Goal: Task Accomplishment & Management: Use online tool/utility

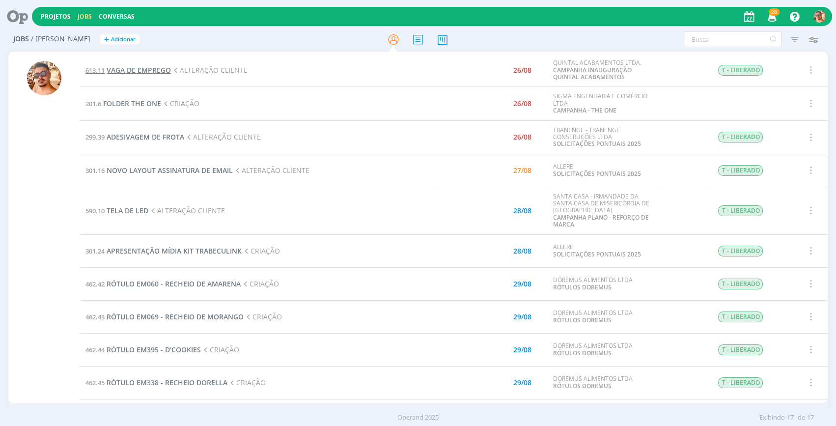
click at [159, 69] on span "VAGA DE EMPREGO" at bounding box center [139, 69] width 64 height 9
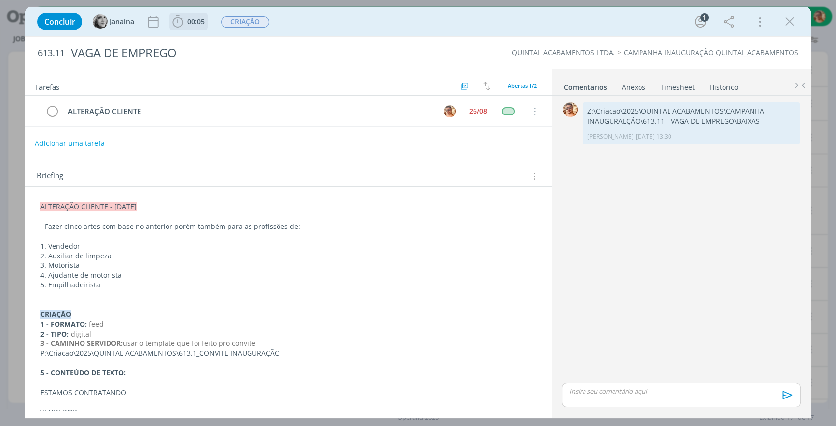
click at [194, 25] on span "00:05" at bounding box center [196, 21] width 18 height 9
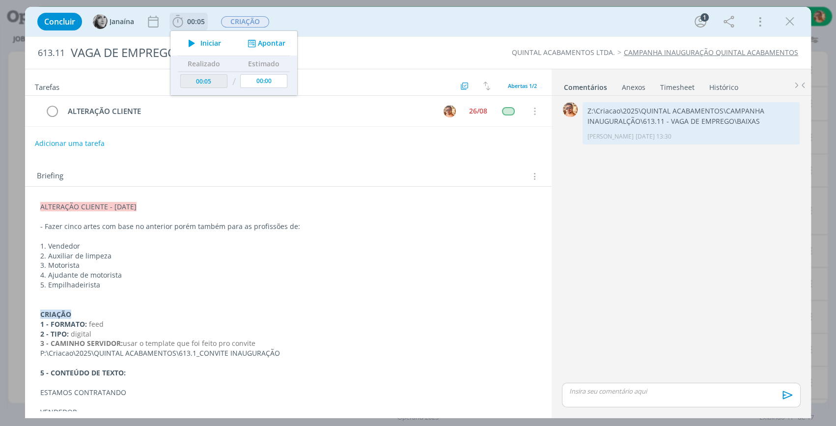
click at [209, 47] on span "Iniciar" at bounding box center [210, 43] width 21 height 7
click at [341, 26] on div "Concluir Janaína 00:05 Parar Apontar Data * 27/08/2025 Horas * 00:00 Tarefa Sel…" at bounding box center [417, 22] width 771 height 24
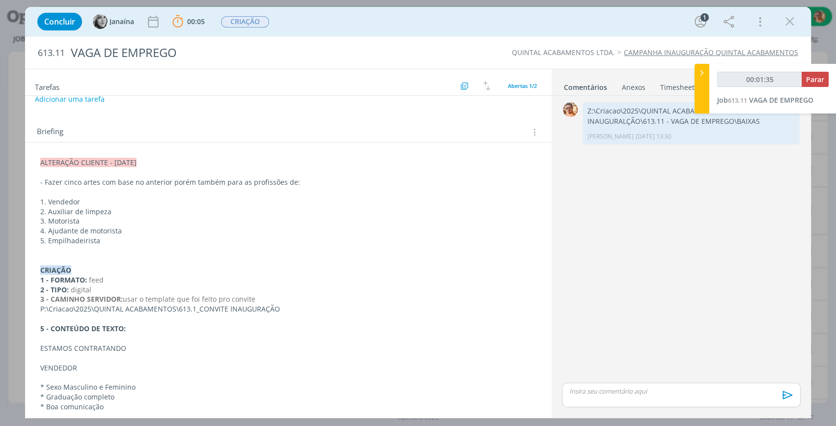
scroll to position [81, 0]
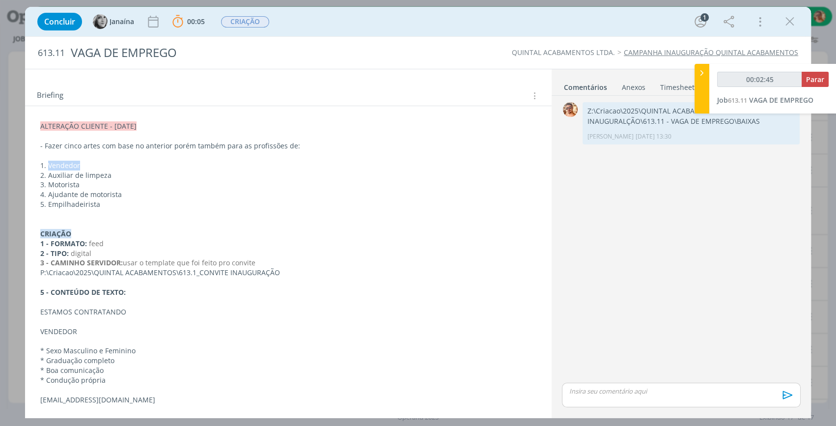
drag, startPoint x: 93, startPoint y: 164, endPoint x: 48, endPoint y: 166, distance: 45.3
click at [48, 166] on p "1. Vendedor" at bounding box center [288, 166] width 496 height 10
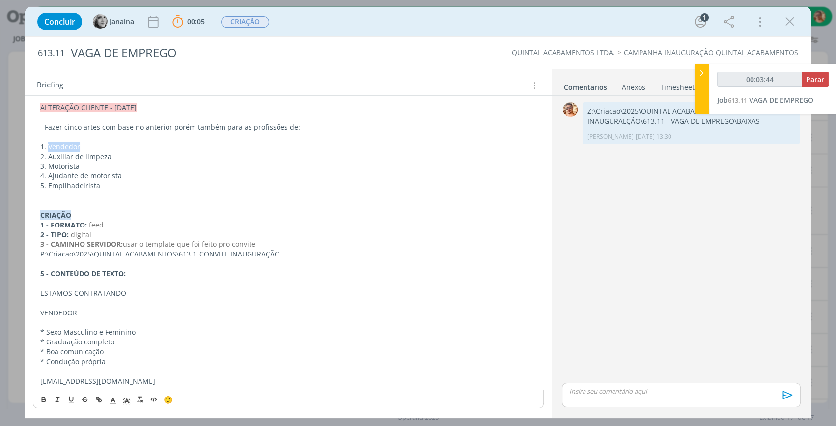
click at [154, 142] on p "1. Vendedor" at bounding box center [288, 147] width 496 height 10
drag, startPoint x: 118, startPoint y: 156, endPoint x: 49, endPoint y: 159, distance: 69.8
click at [49, 159] on p "2. Auxiliar de limpeza" at bounding box center [288, 157] width 496 height 10
copy p "Auxiliar de limpeza"
drag, startPoint x: 86, startPoint y: 165, endPoint x: 49, endPoint y: 163, distance: 36.9
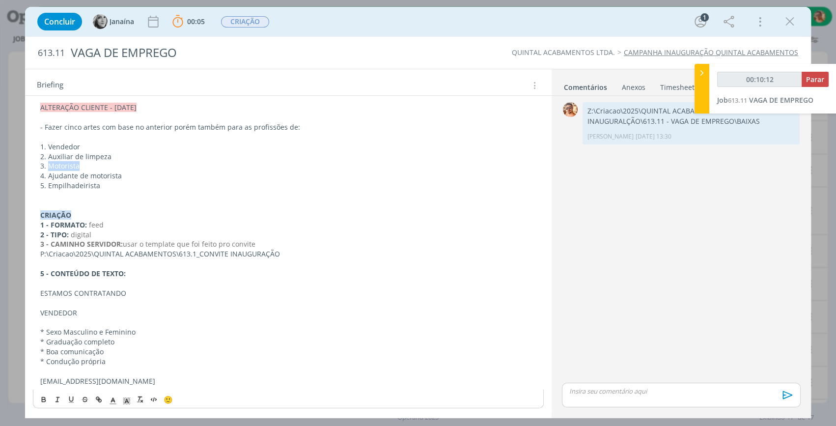
click at [49, 163] on p "3. Motorista" at bounding box center [288, 166] width 496 height 10
copy p "Motorista"
drag, startPoint x: 124, startPoint y: 170, endPoint x: 216, endPoint y: 349, distance: 200.8
click at [48, 172] on p "4. Ajudante de motorista" at bounding box center [288, 176] width 496 height 10
copy p "Ajudante de motorista"
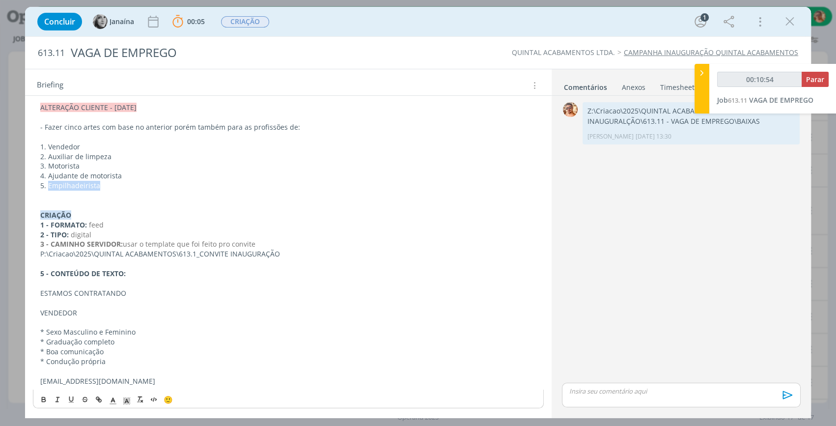
drag, startPoint x: 102, startPoint y: 184, endPoint x: 49, endPoint y: 185, distance: 53.1
click at [49, 185] on p "5. Empilhadeirista" at bounding box center [288, 186] width 496 height 10
copy p "Empilhadeirista"
click at [630, 88] on div "Anexos 0" at bounding box center [634, 88] width 24 height 10
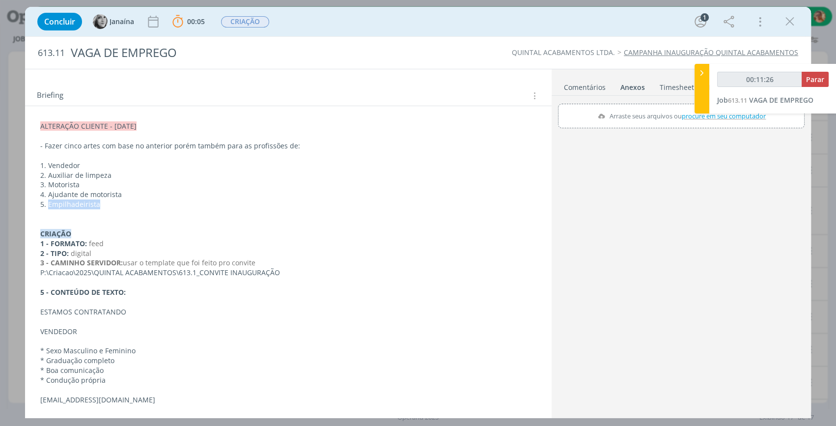
click at [585, 88] on link "Comentários" at bounding box center [584, 85] width 43 height 14
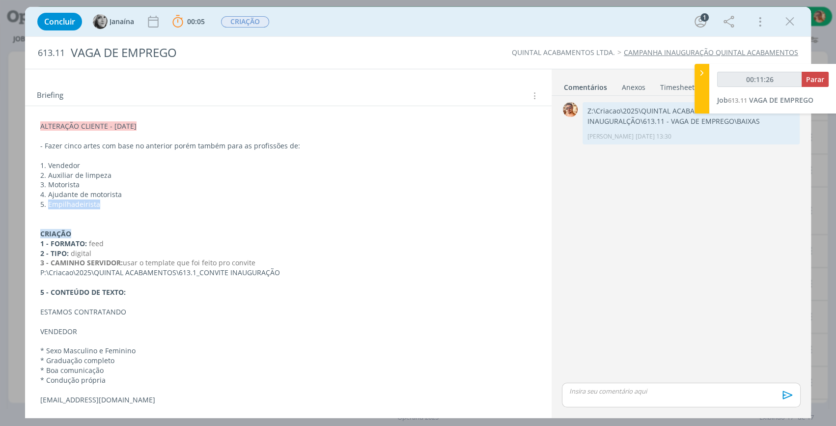
type input "00:11:27"
click at [705, 70] on icon at bounding box center [702, 73] width 10 height 10
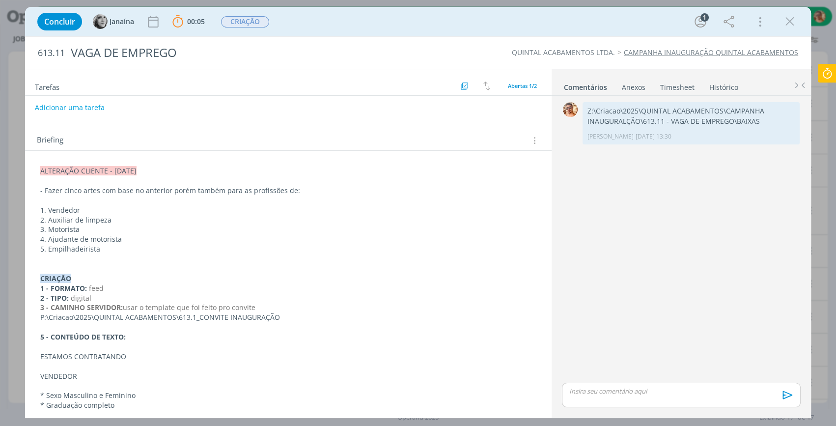
scroll to position [0, 0]
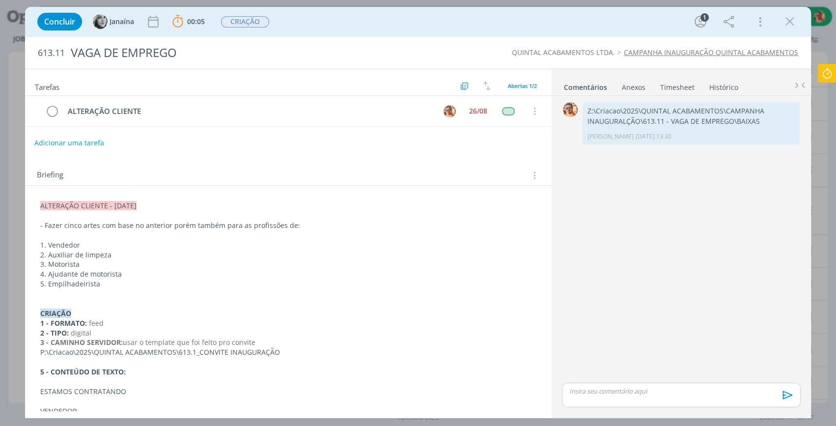
click at [72, 141] on button "Adicionar uma tarefa" at bounding box center [69, 143] width 70 height 17
type input "a"
click at [427, 141] on icon "dialog" at bounding box center [433, 142] width 15 height 15
type input "APROVAÇÃO"
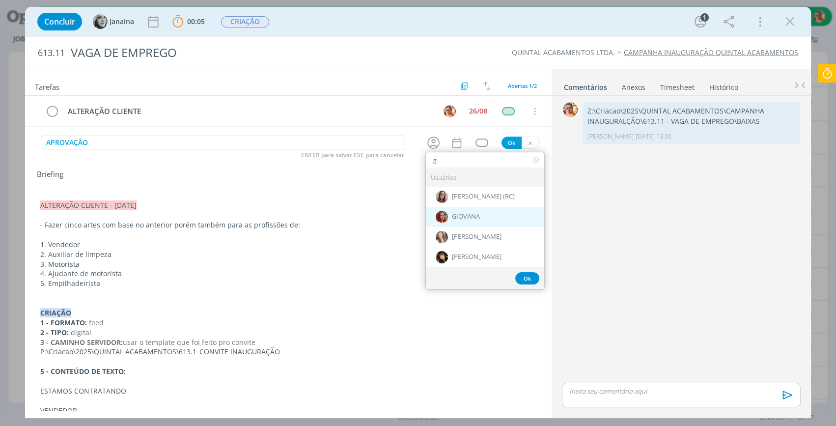
type input "g"
click at [468, 221] on div "GIOVANA" at bounding box center [485, 217] width 118 height 20
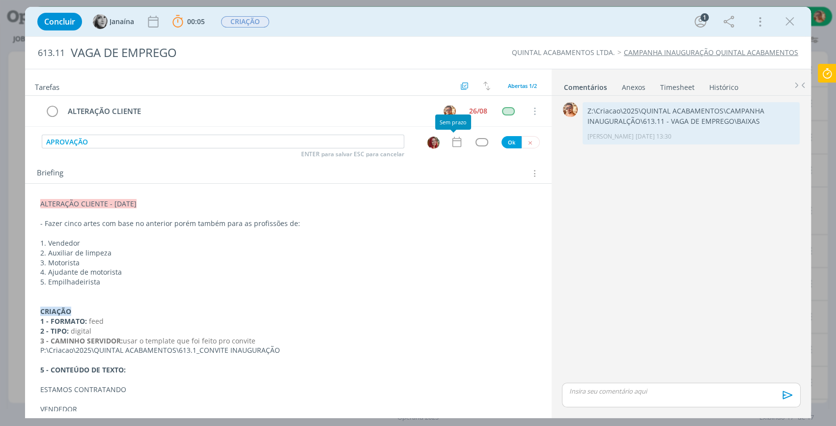
click at [456, 141] on icon "dialog" at bounding box center [456, 142] width 13 height 13
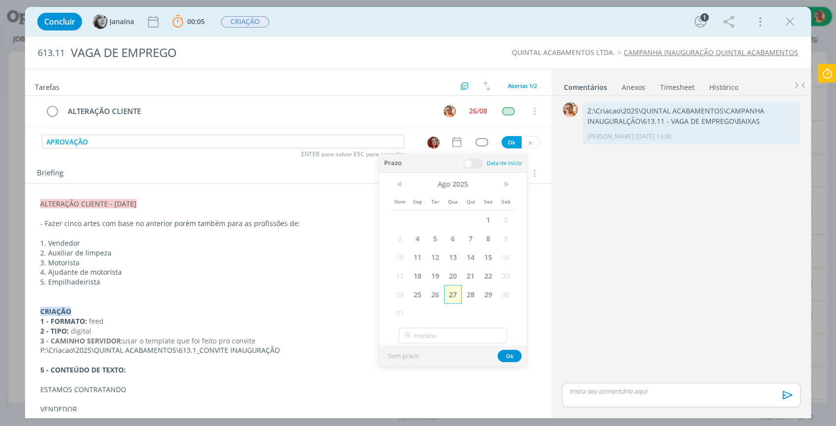
click at [453, 293] on span "27" at bounding box center [453, 294] width 18 height 19
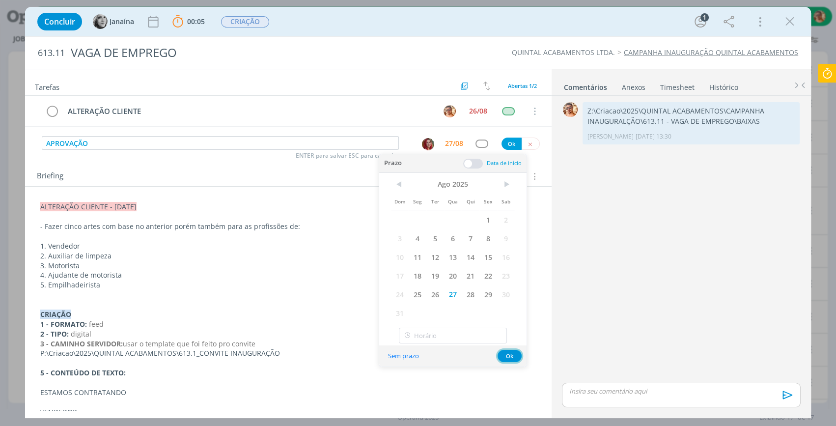
click at [513, 352] on button "Ok" at bounding box center [510, 356] width 24 height 12
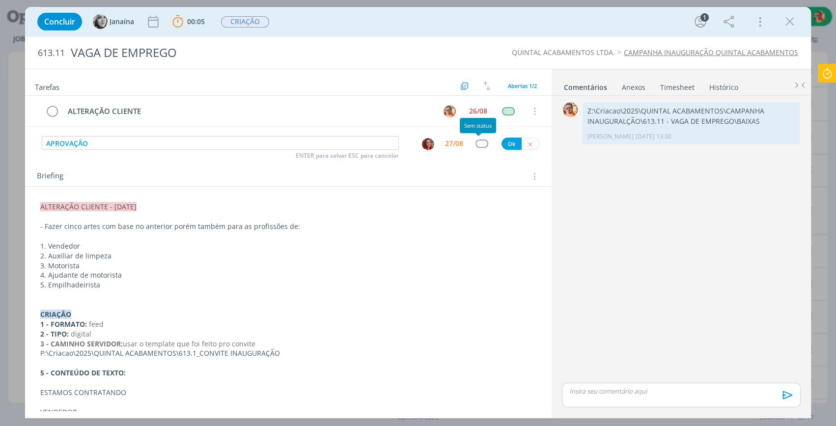
click at [475, 147] on div "APROVAÇÃO ENTER para salvar ESC para cancelar 27/08 Ok" at bounding box center [288, 144] width 527 height 18
click at [476, 144] on div "dialog" at bounding box center [481, 143] width 12 height 8
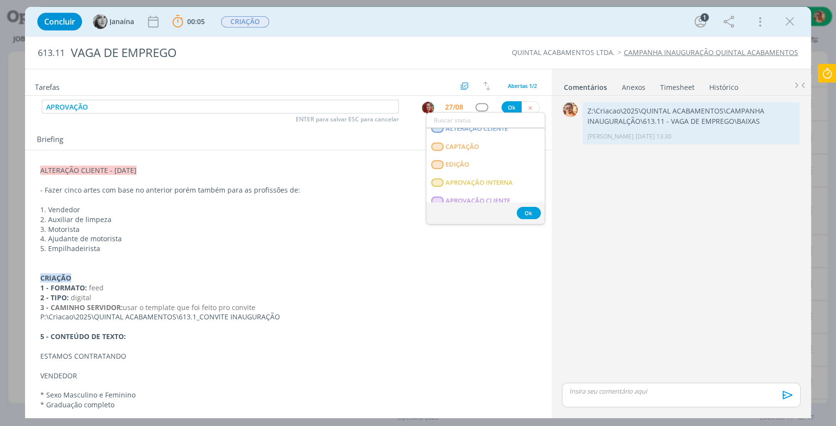
scroll to position [161, 0]
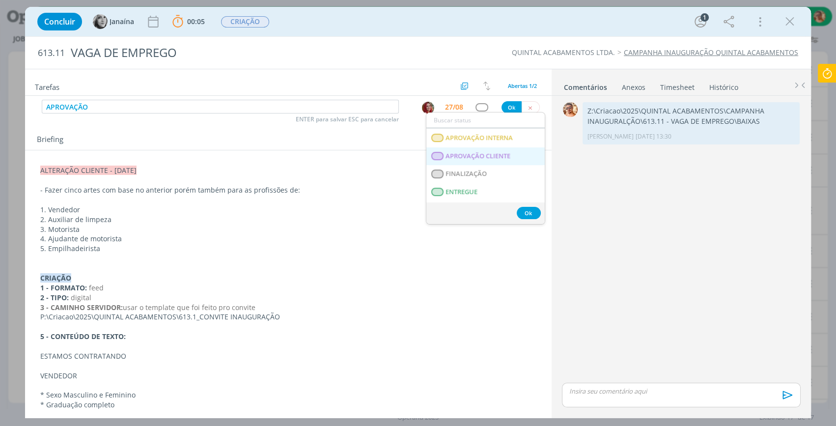
click at [498, 155] on span "APROVAÇÃO CLIENTE" at bounding box center [477, 156] width 65 height 8
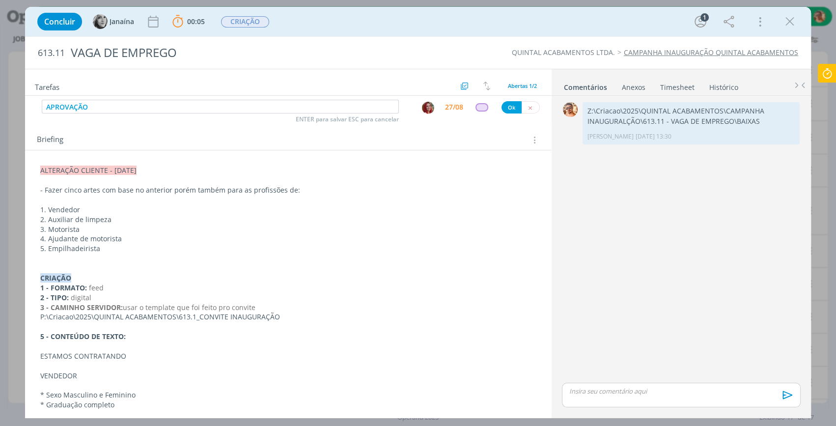
click at [413, 10] on div "Concluir Janaína 00:05 Parar Apontar Data * 27/08/2025 Horas * 00:00 Tarefa Sel…" at bounding box center [417, 22] width 771 height 24
click at [685, 406] on div "dialog" at bounding box center [681, 395] width 239 height 25
click at [787, 395] on icon "dialog" at bounding box center [786, 398] width 15 height 15
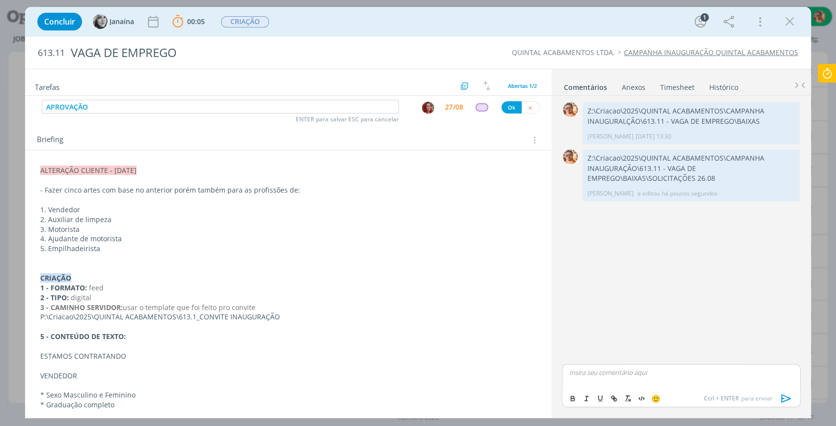
click at [511, 109] on button "Ok" at bounding box center [511, 107] width 20 height 12
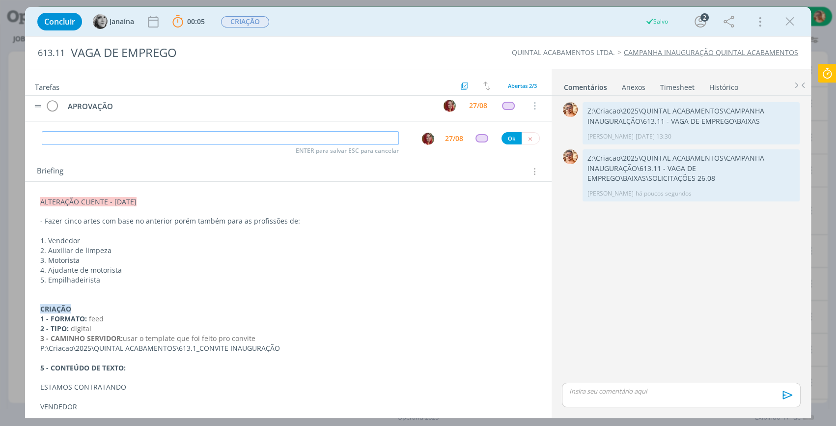
scroll to position [0, 0]
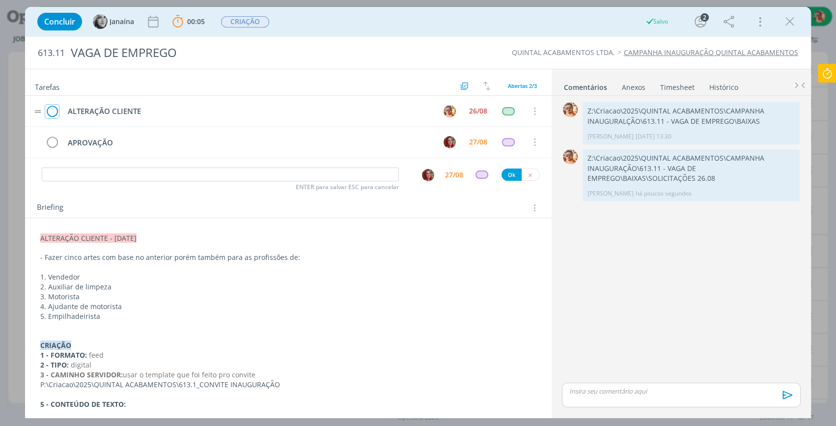
click at [50, 111] on icon "dialog" at bounding box center [52, 111] width 14 height 15
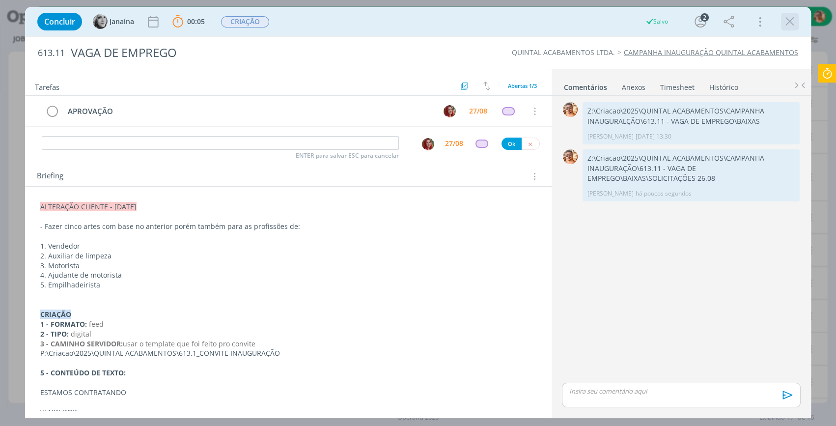
click at [785, 18] on icon "dialog" at bounding box center [789, 21] width 15 height 15
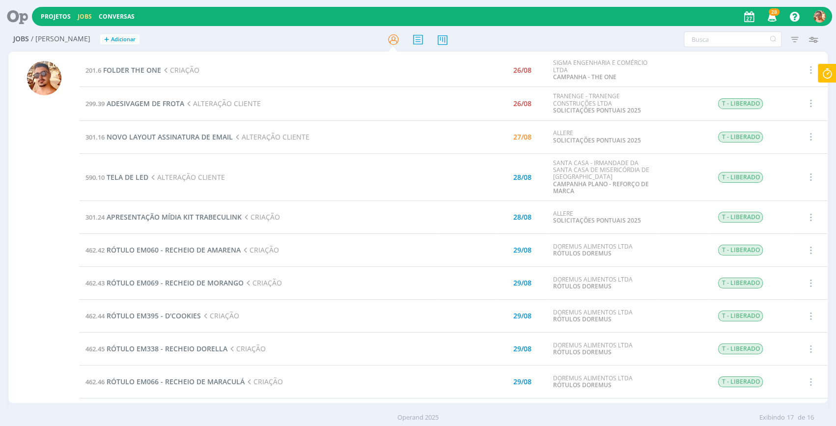
click at [825, 71] on icon at bounding box center [827, 73] width 18 height 19
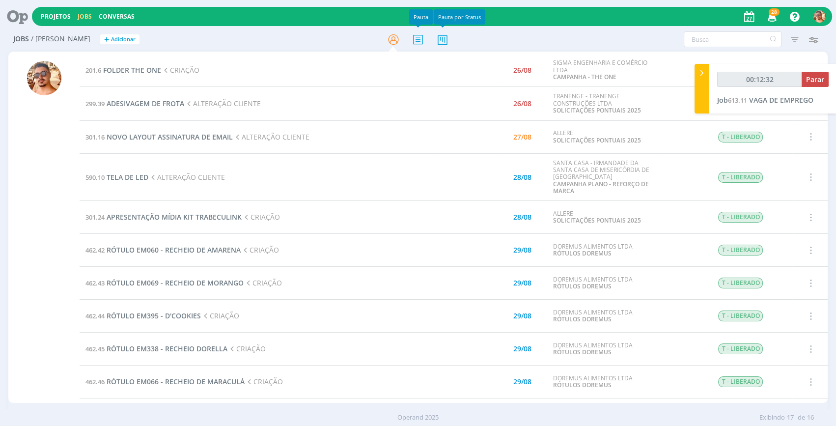
type input "00:12:33"
click at [820, 79] on span "Parar" at bounding box center [815, 79] width 18 height 9
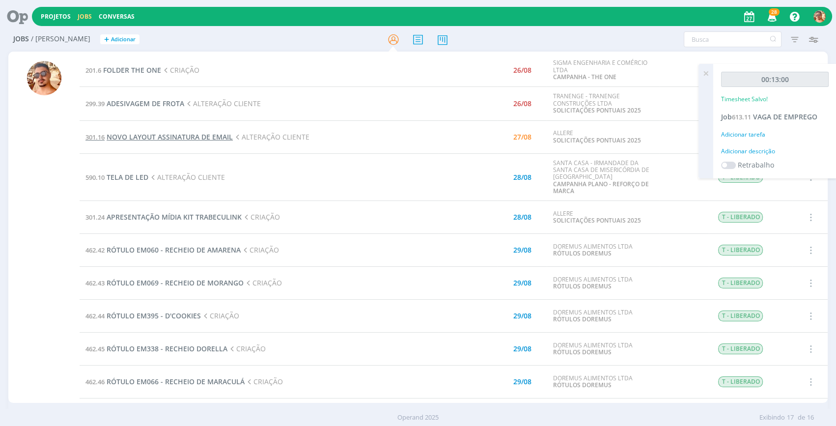
click at [162, 137] on span "NOVO LAYOUT ASSINATURA DE EMAIL" at bounding box center [170, 136] width 126 height 9
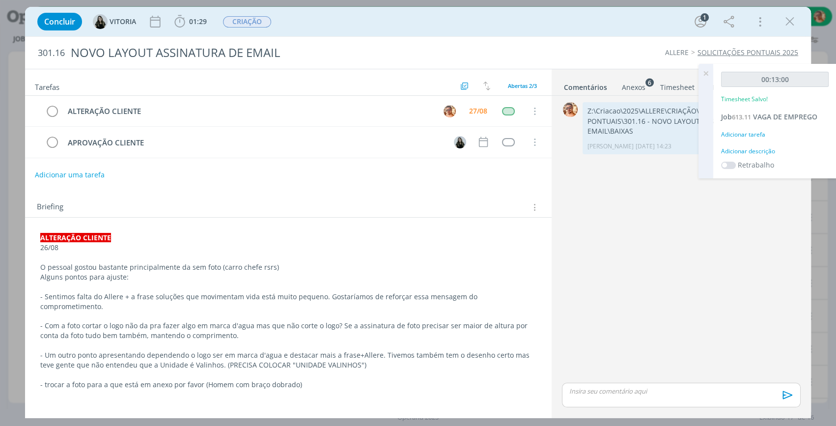
click at [701, 74] on icon at bounding box center [706, 73] width 18 height 19
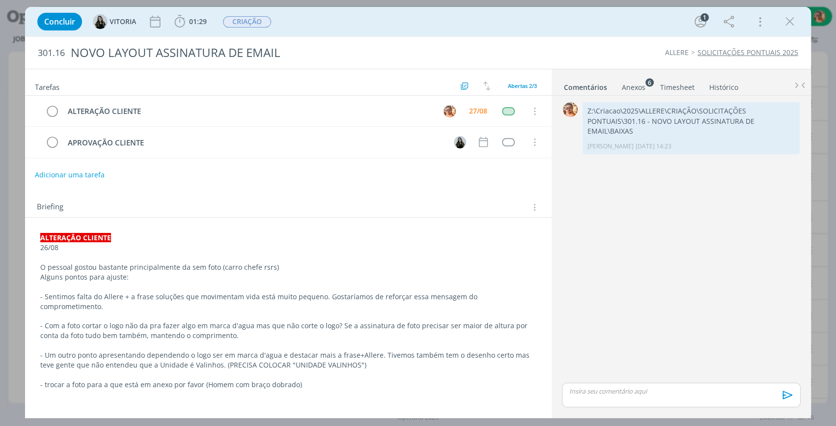
click at [627, 83] on div "Anexos 6" at bounding box center [634, 88] width 24 height 10
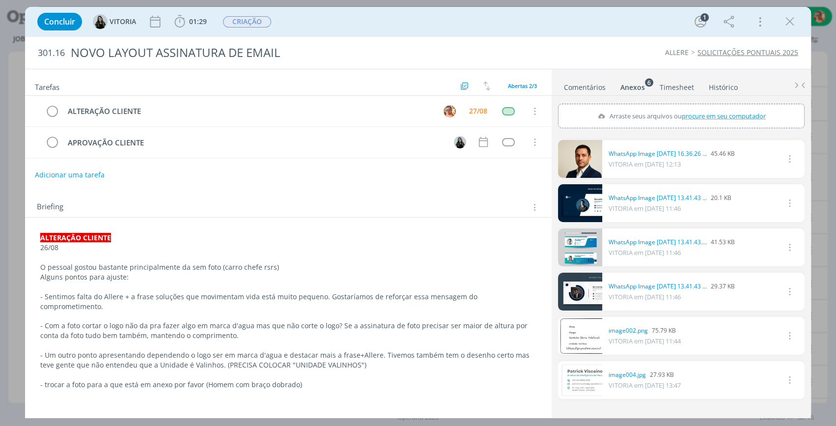
click at [594, 92] on ul "Comentários Anexos 6 Timesheet Histórico" at bounding box center [681, 82] width 259 height 27
click at [594, 90] on link "Comentários" at bounding box center [584, 85] width 43 height 14
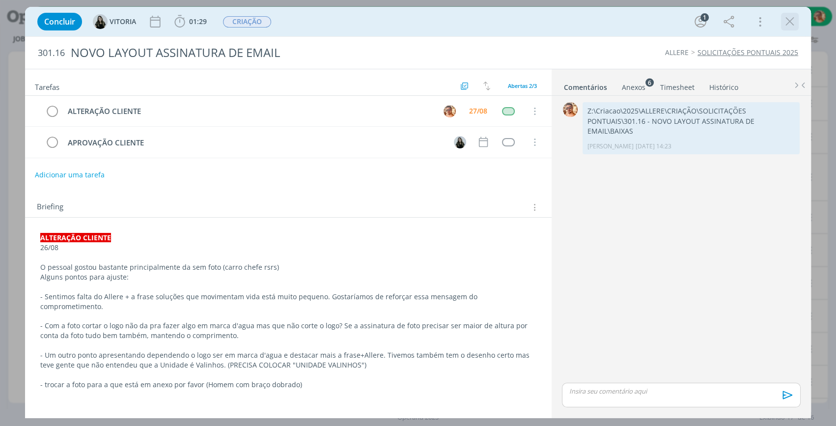
click at [788, 20] on icon "dialog" at bounding box center [789, 21] width 15 height 15
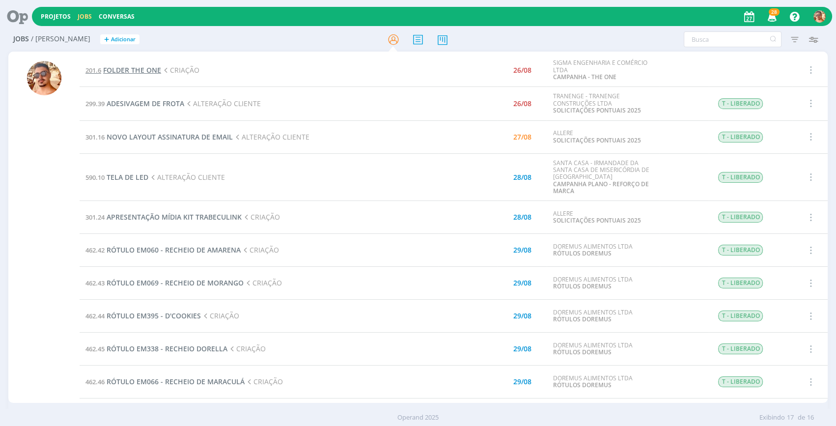
click at [147, 66] on span "FOLDER THE ONE" at bounding box center [132, 69] width 58 height 9
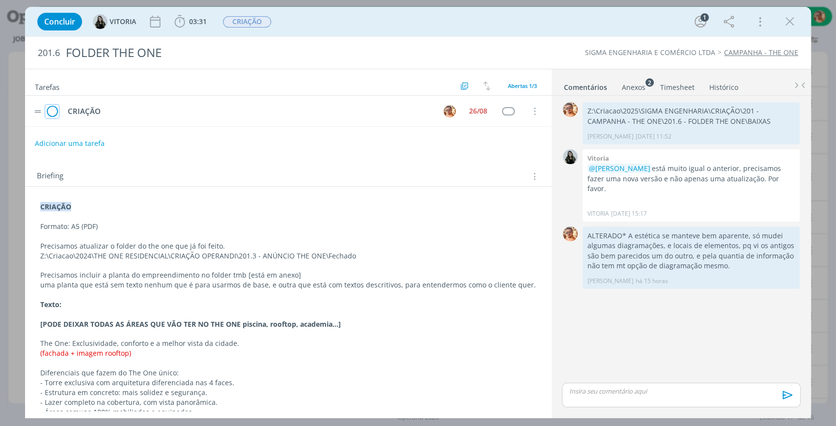
click at [52, 112] on icon "dialog" at bounding box center [52, 111] width 14 height 15
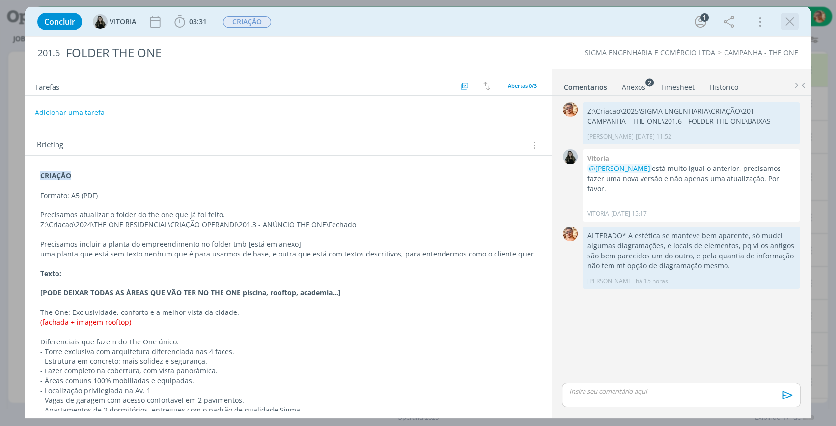
click at [788, 20] on icon "dialog" at bounding box center [789, 21] width 15 height 15
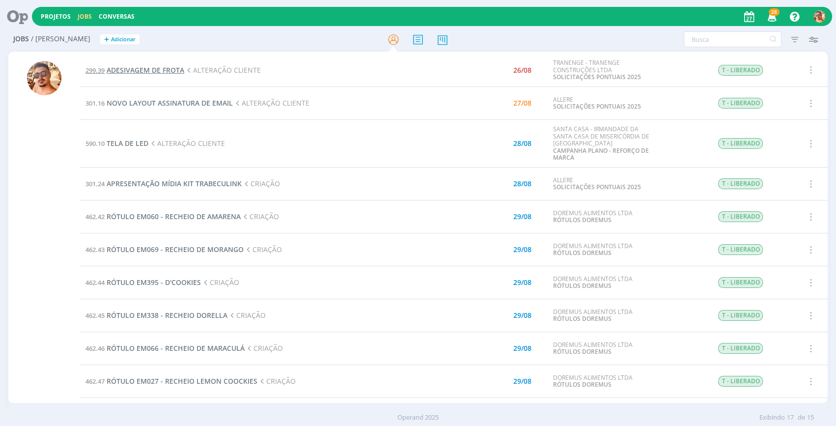
click at [143, 69] on span "ADESIVAGEM DE FROTA" at bounding box center [146, 69] width 78 height 9
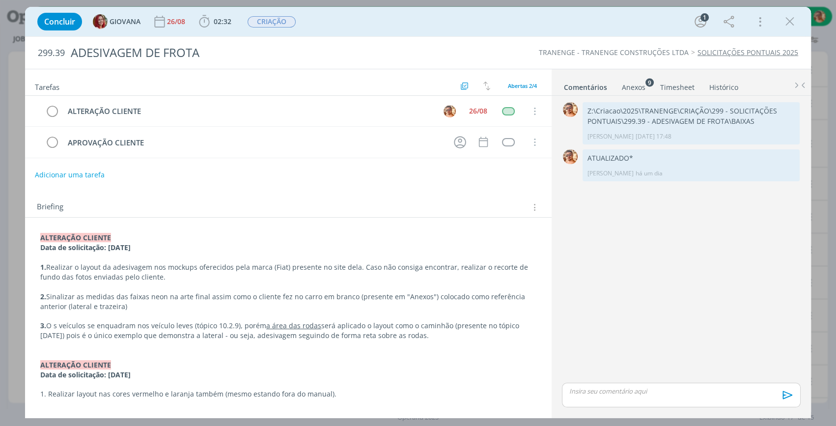
click at [634, 83] on div "Anexos 9" at bounding box center [634, 88] width 24 height 10
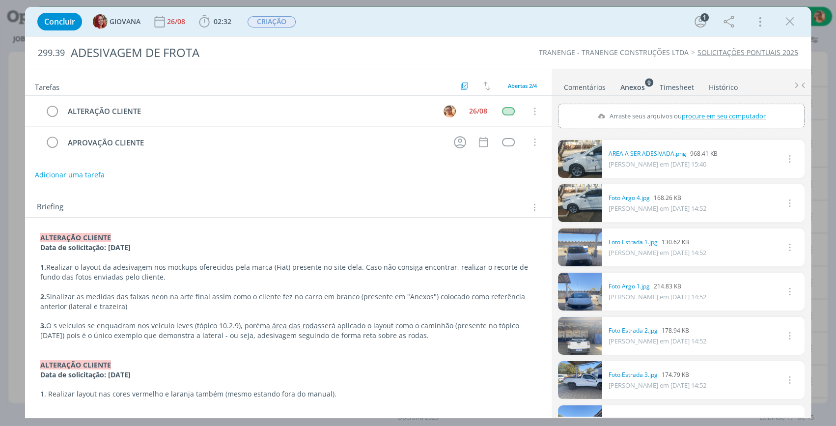
click at [584, 85] on link "Comentários" at bounding box center [584, 85] width 43 height 14
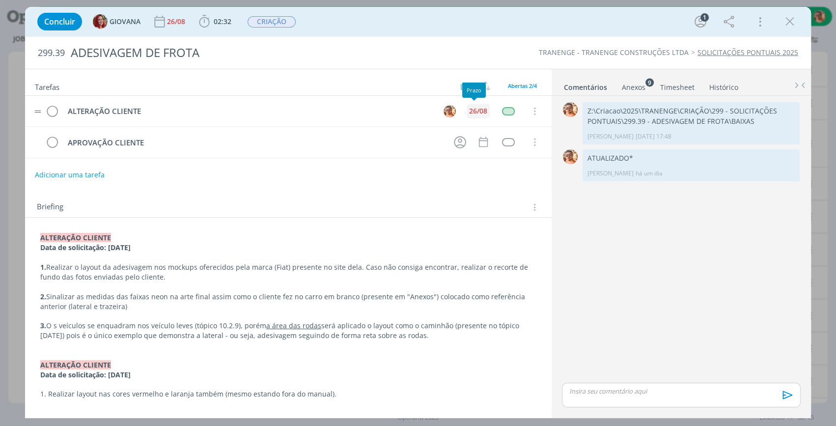
click at [476, 113] on div "26/08" at bounding box center [478, 111] width 18 height 7
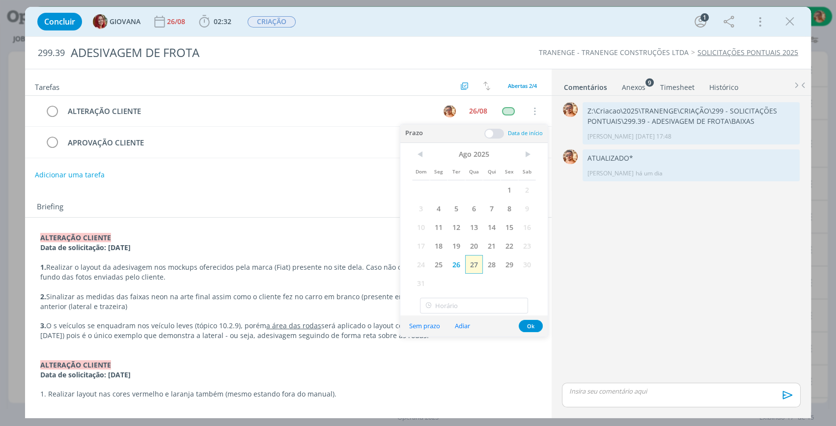
click at [470, 259] on span "27" at bounding box center [474, 264] width 18 height 19
click at [535, 326] on button "Ok" at bounding box center [531, 326] width 24 height 12
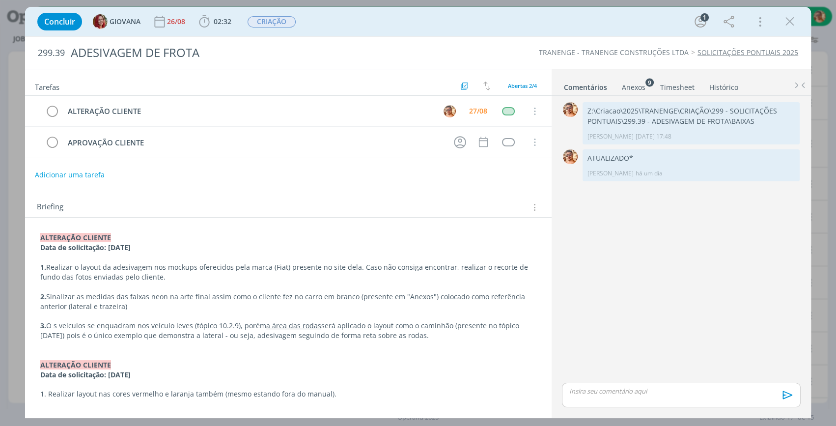
click at [635, 84] on div "Anexos 9" at bounding box center [634, 88] width 24 height 10
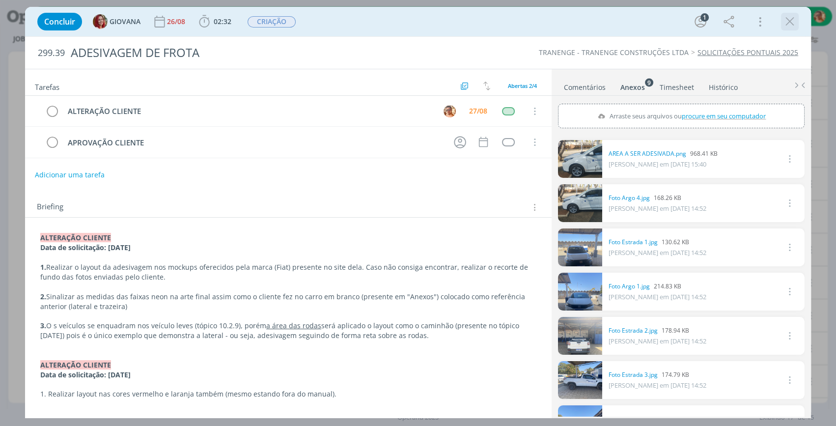
click at [786, 23] on icon "dialog" at bounding box center [789, 21] width 15 height 15
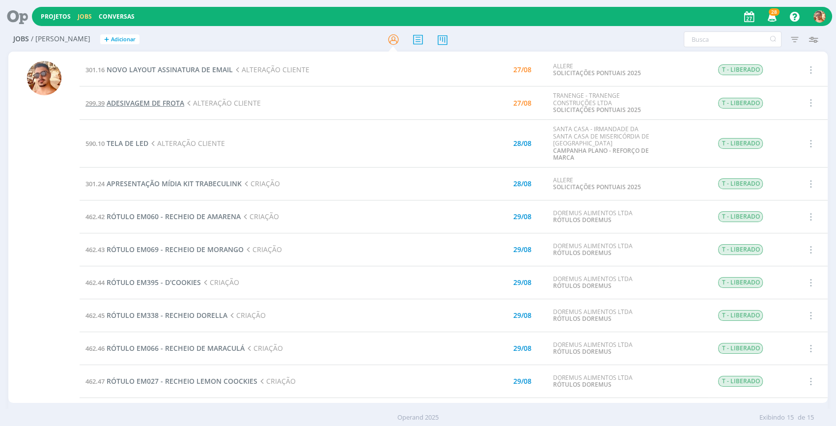
click at [173, 103] on span "ADESIVAGEM DE FROTA" at bounding box center [146, 102] width 78 height 9
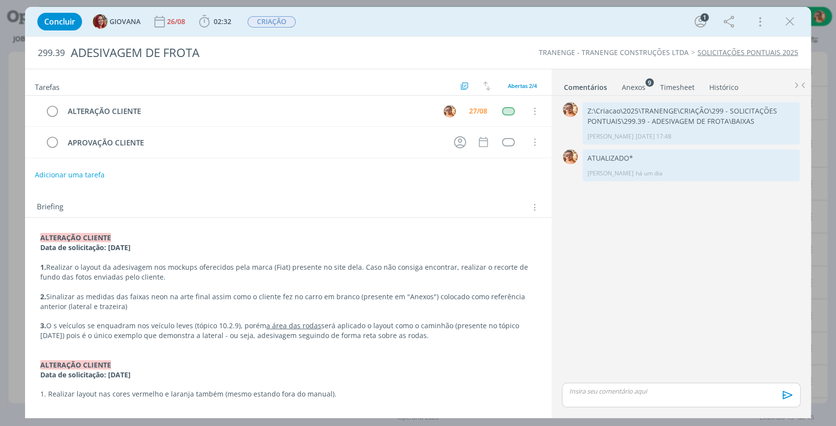
click at [618, 83] on li "Comentários" at bounding box center [592, 85] width 58 height 14
click at [625, 87] on div "Anexos 9" at bounding box center [634, 88] width 24 height 10
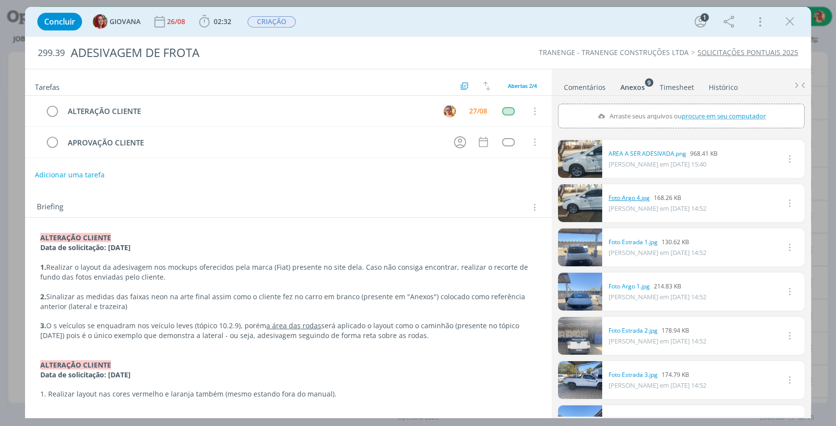
drag, startPoint x: 640, startPoint y: 192, endPoint x: 626, endPoint y: 196, distance: 15.1
click at [580, 86] on link "Comentários" at bounding box center [584, 85] width 43 height 14
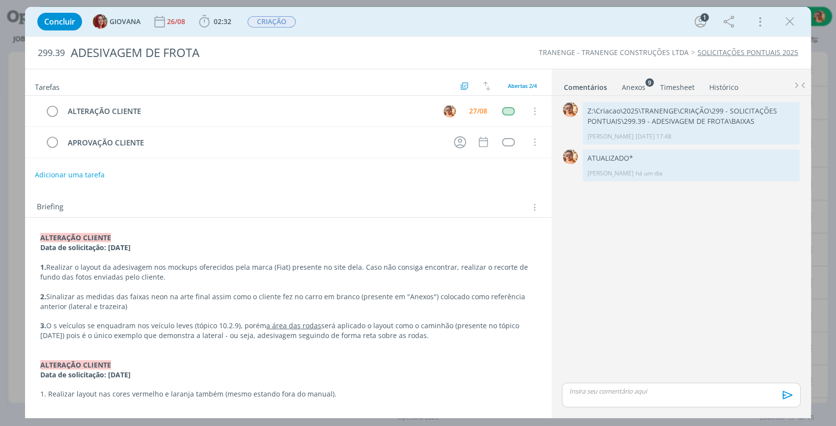
drag, startPoint x: 791, startPoint y: 20, endPoint x: 370, endPoint y: 99, distance: 428.3
click at [790, 20] on icon "dialog" at bounding box center [789, 21] width 15 height 15
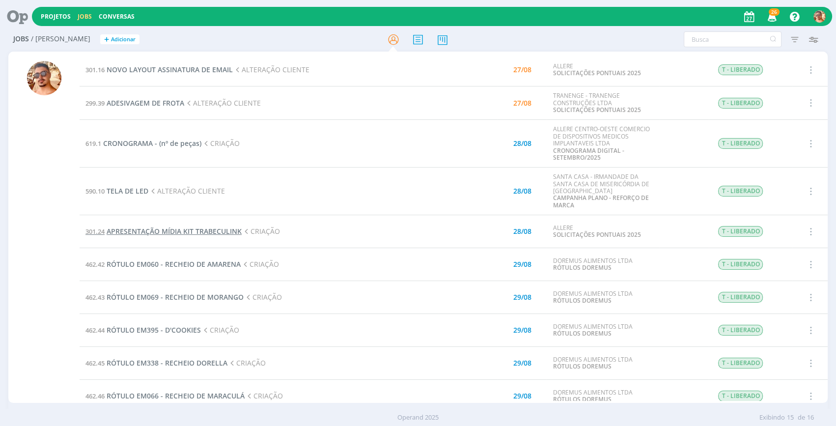
click at [186, 229] on span "APRESENTAÇÃO MÍDIA KIT TRABECULINK" at bounding box center [174, 230] width 135 height 9
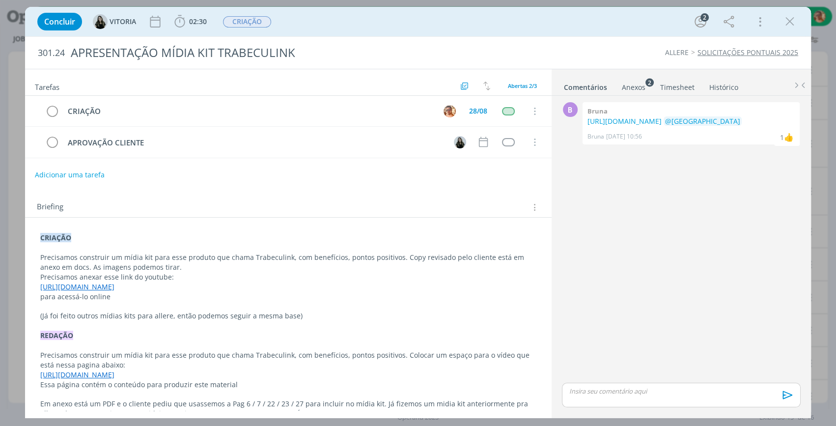
click at [638, 88] on div "Anexos 2" at bounding box center [634, 88] width 24 height 10
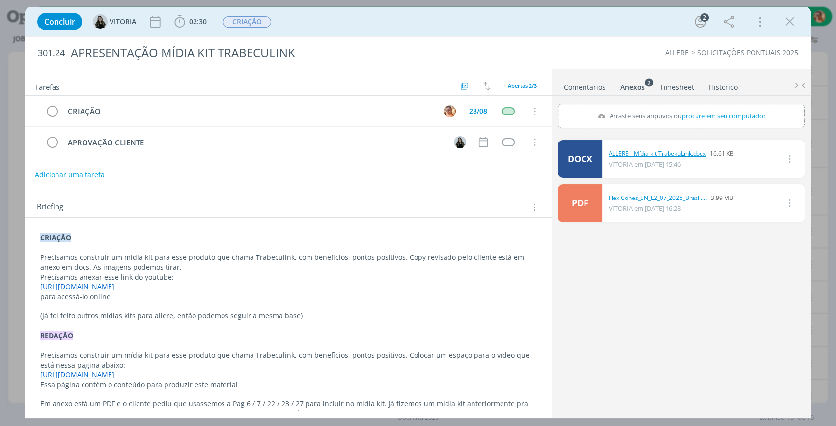
drag, startPoint x: 643, startPoint y: 147, endPoint x: 636, endPoint y: 152, distance: 8.9
click at [788, 25] on icon "dialog" at bounding box center [789, 21] width 15 height 15
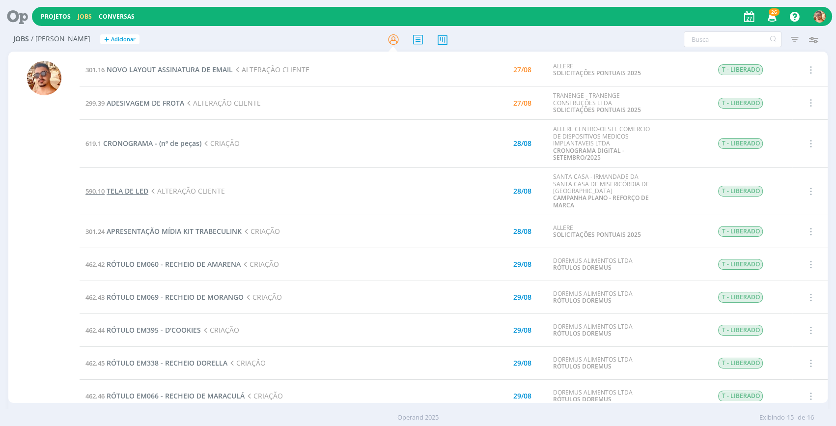
click at [130, 189] on span "TELA DE LED" at bounding box center [128, 190] width 42 height 9
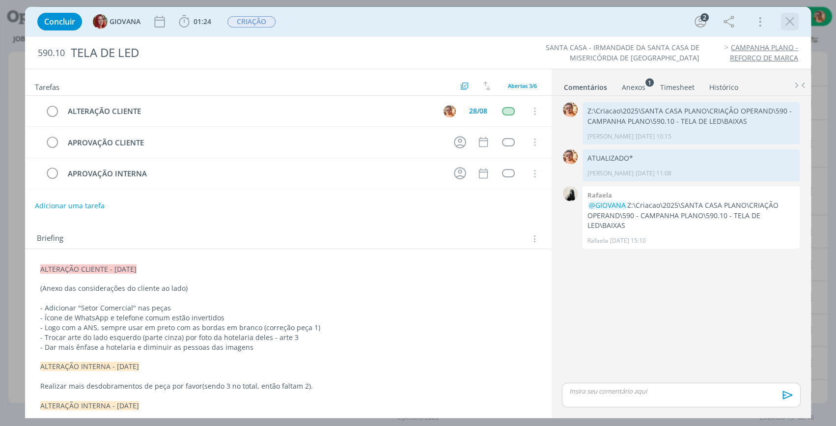
click at [792, 21] on icon "dialog" at bounding box center [789, 21] width 15 height 15
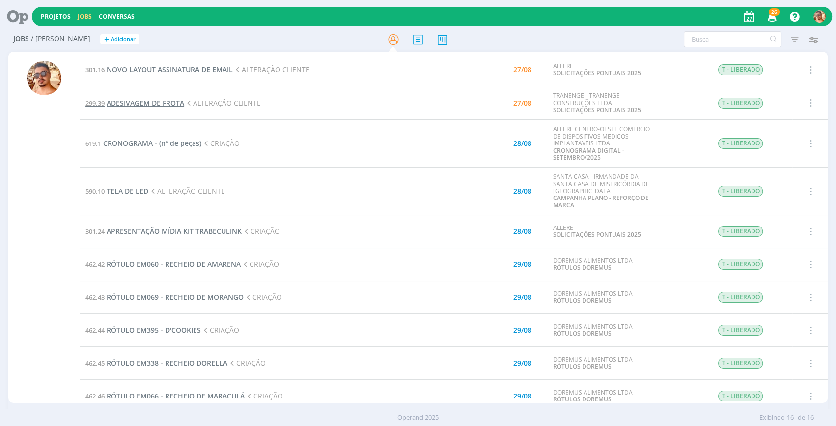
click at [174, 101] on span "ADESIVAGEM DE FROTA" at bounding box center [146, 102] width 78 height 9
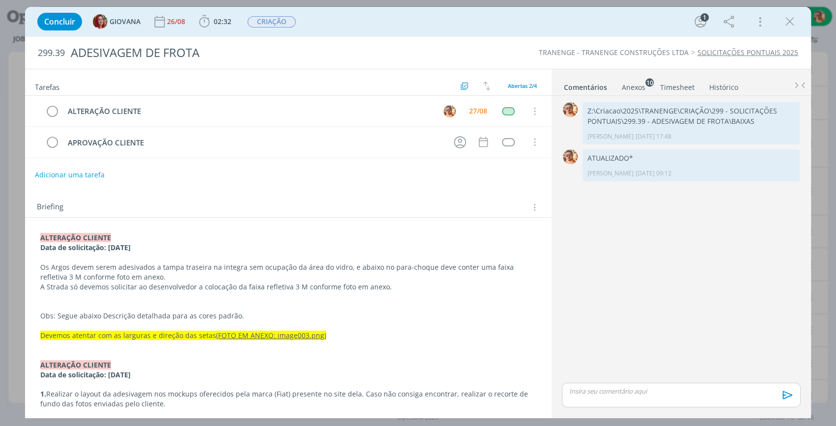
click at [643, 84] on div "Anexos 10" at bounding box center [634, 88] width 24 height 10
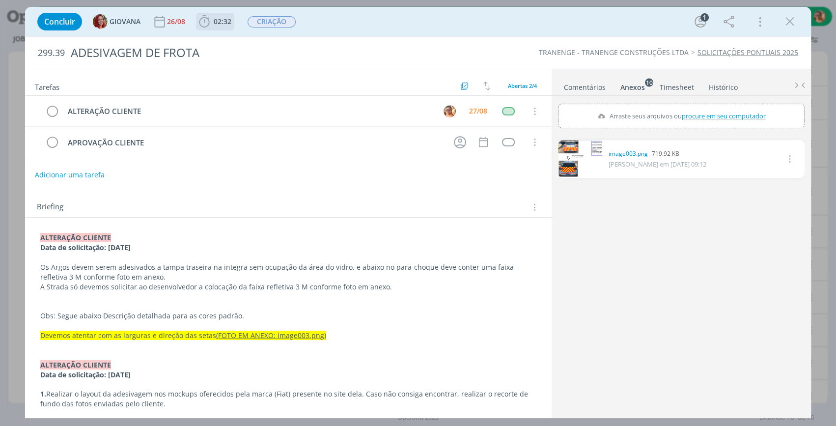
click at [216, 24] on span "02:32" at bounding box center [223, 21] width 18 height 9
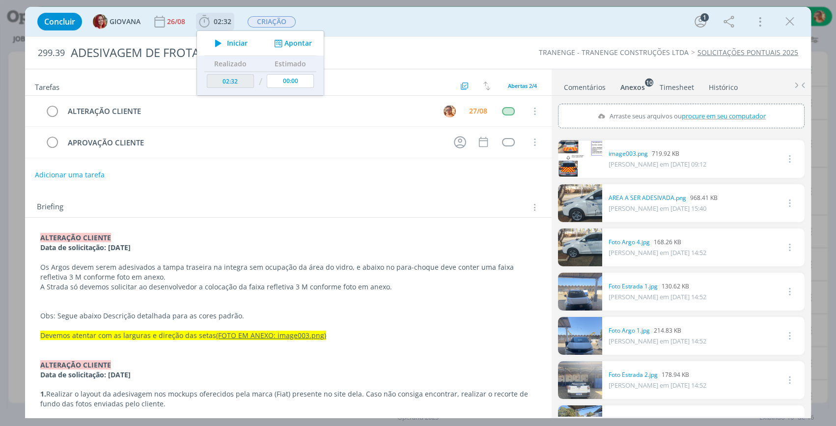
drag, startPoint x: 230, startPoint y: 40, endPoint x: 252, endPoint y: 57, distance: 27.7
click at [230, 40] on span "Iniciar" at bounding box center [237, 43] width 21 height 7
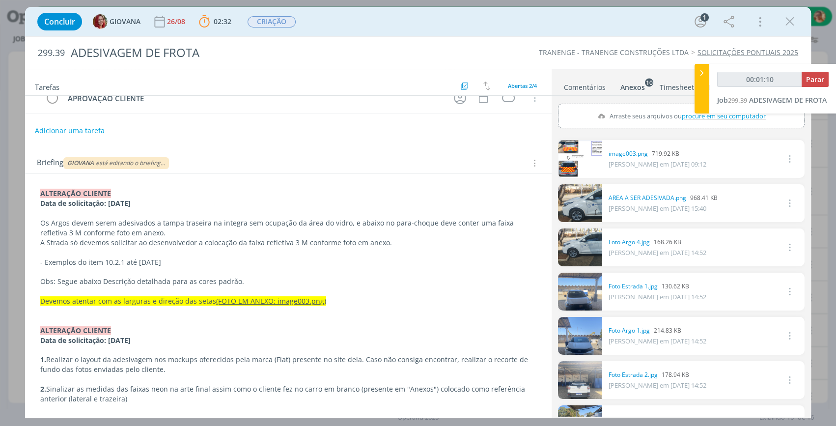
scroll to position [89, 0]
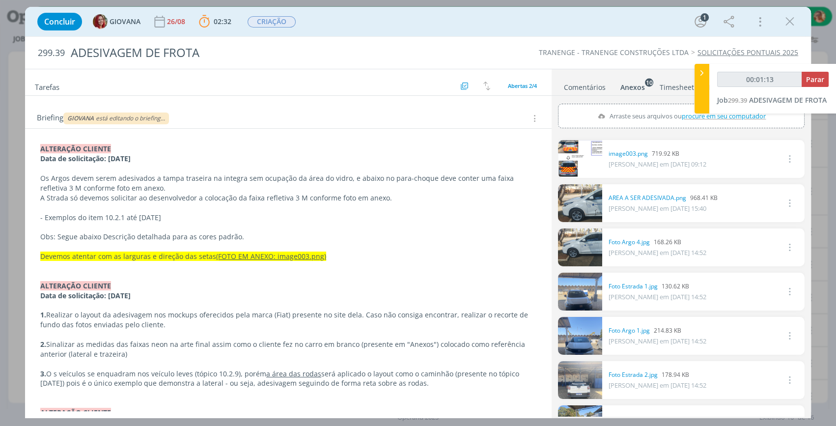
click at [594, 88] on link "Comentários" at bounding box center [584, 85] width 43 height 14
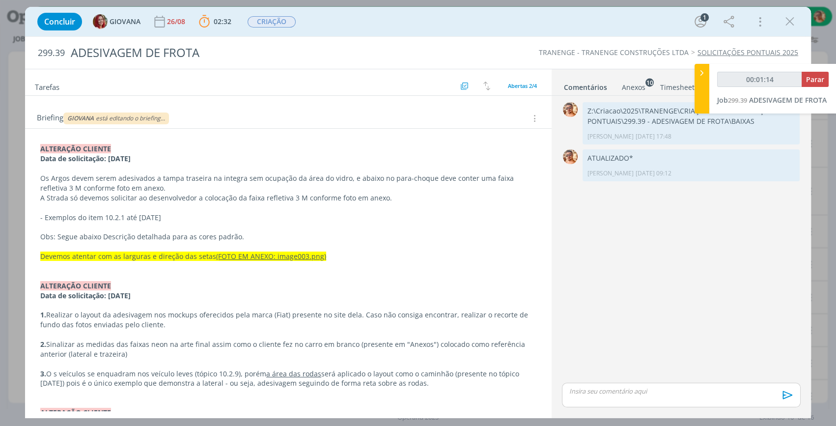
click at [638, 83] on div "Anexos 10" at bounding box center [634, 88] width 24 height 10
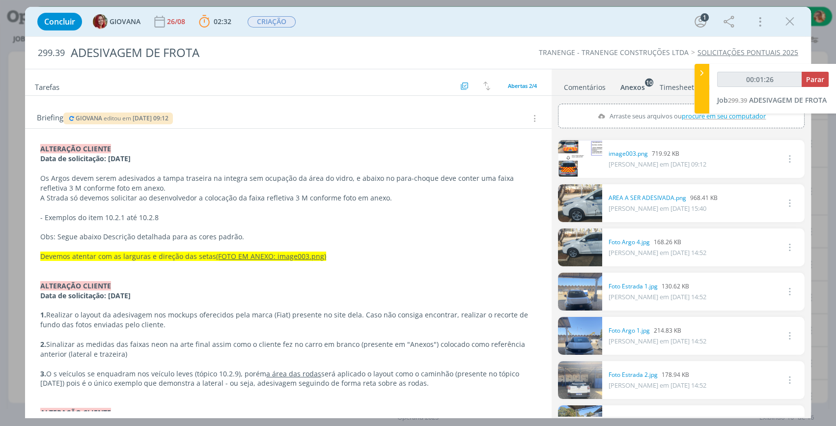
scroll to position [0, 0]
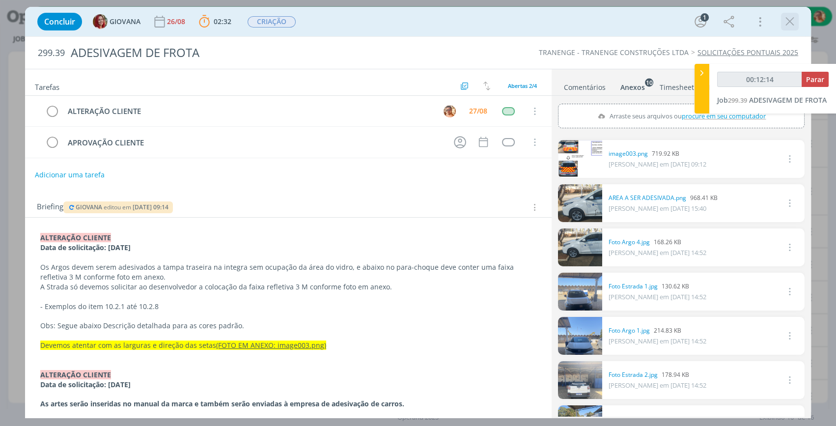
click at [790, 19] on icon "dialog" at bounding box center [789, 21] width 15 height 15
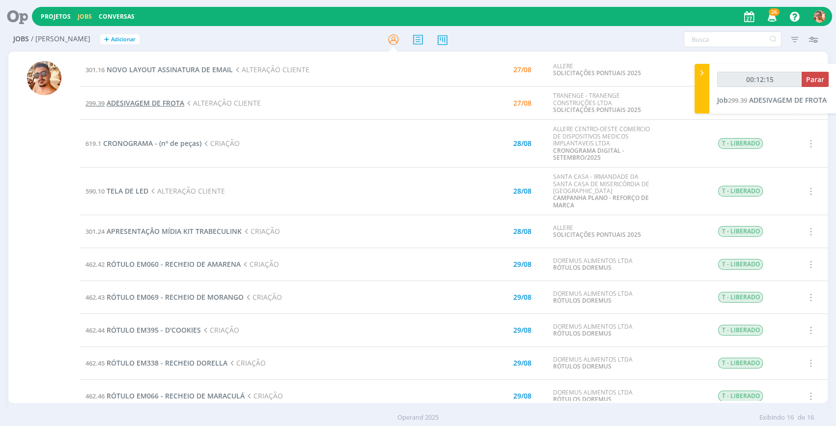
click at [175, 104] on span "ADESIVAGEM DE FROTA" at bounding box center [146, 102] width 78 height 9
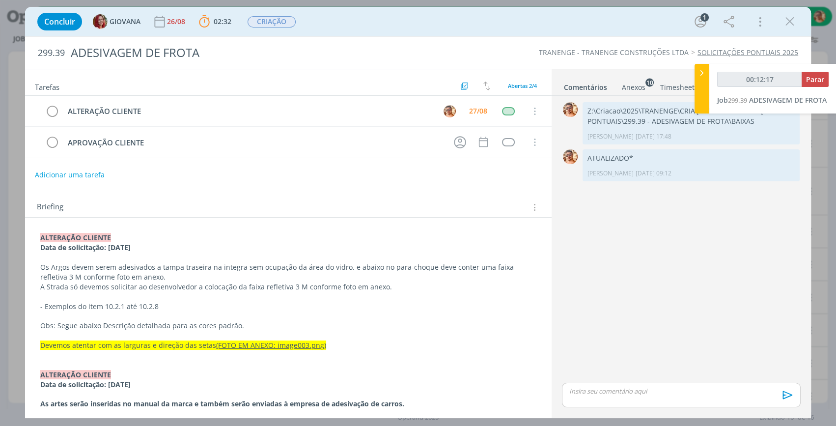
click at [631, 83] on div "Anexos 10" at bounding box center [634, 88] width 24 height 10
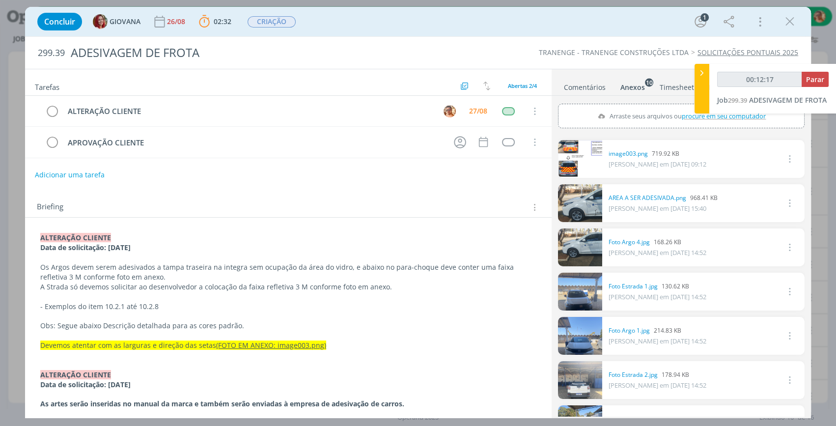
type input "00:12:18"
click at [704, 74] on icon at bounding box center [702, 73] width 10 height 10
